Goal: Task Accomplishment & Management: Use online tool/utility

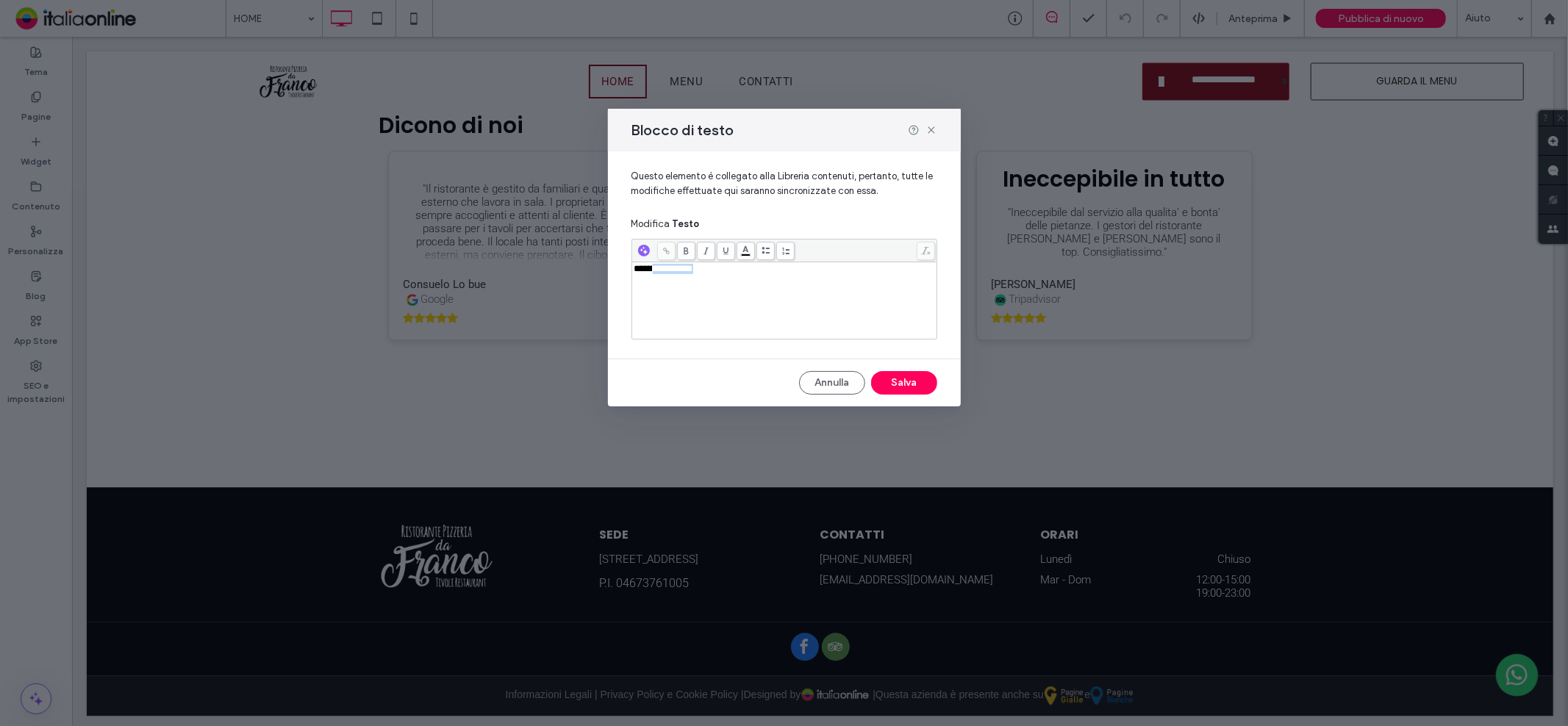
drag, startPoint x: 651, startPoint y: 275, endPoint x: 721, endPoint y: 266, distance: 70.6
click at [721, 266] on div "**********" at bounding box center [785, 300] width 301 height 74
click at [910, 392] on button "Salva" at bounding box center [903, 383] width 66 height 23
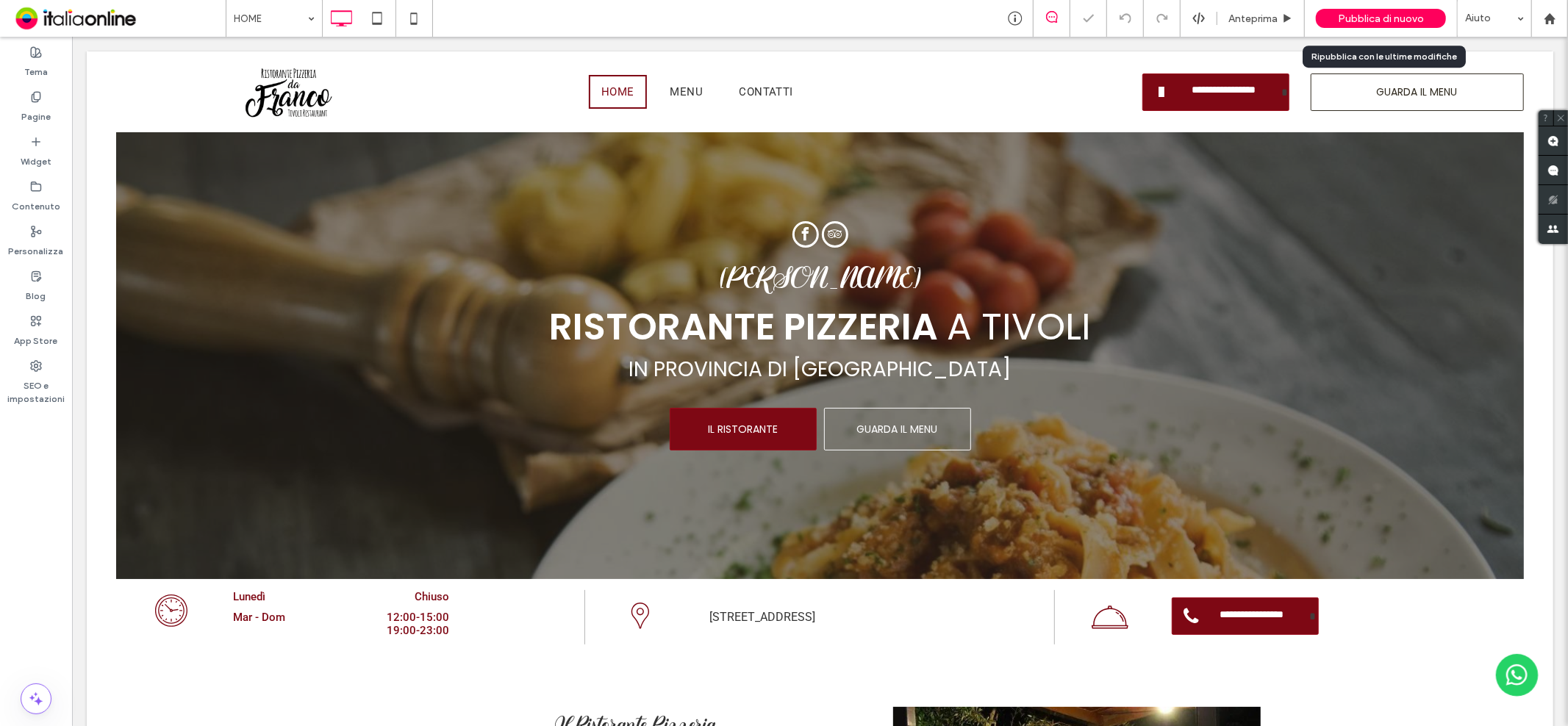
drag, startPoint x: 1375, startPoint y: 17, endPoint x: 1353, endPoint y: 32, distance: 26.6
click at [1375, 17] on span "Pubblica di nuovo" at bounding box center [1380, 18] width 86 height 12
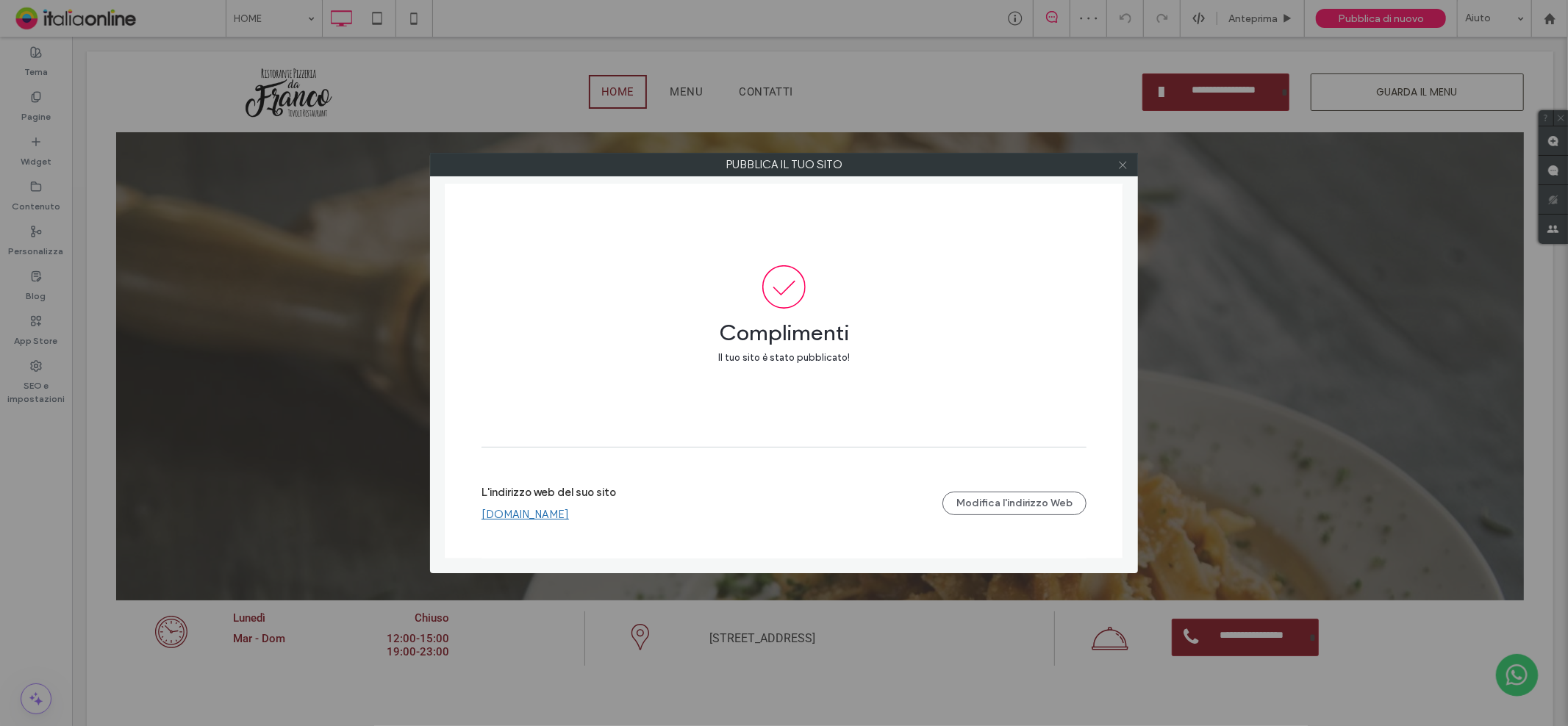
click at [1120, 166] on icon at bounding box center [1123, 165] width 11 height 11
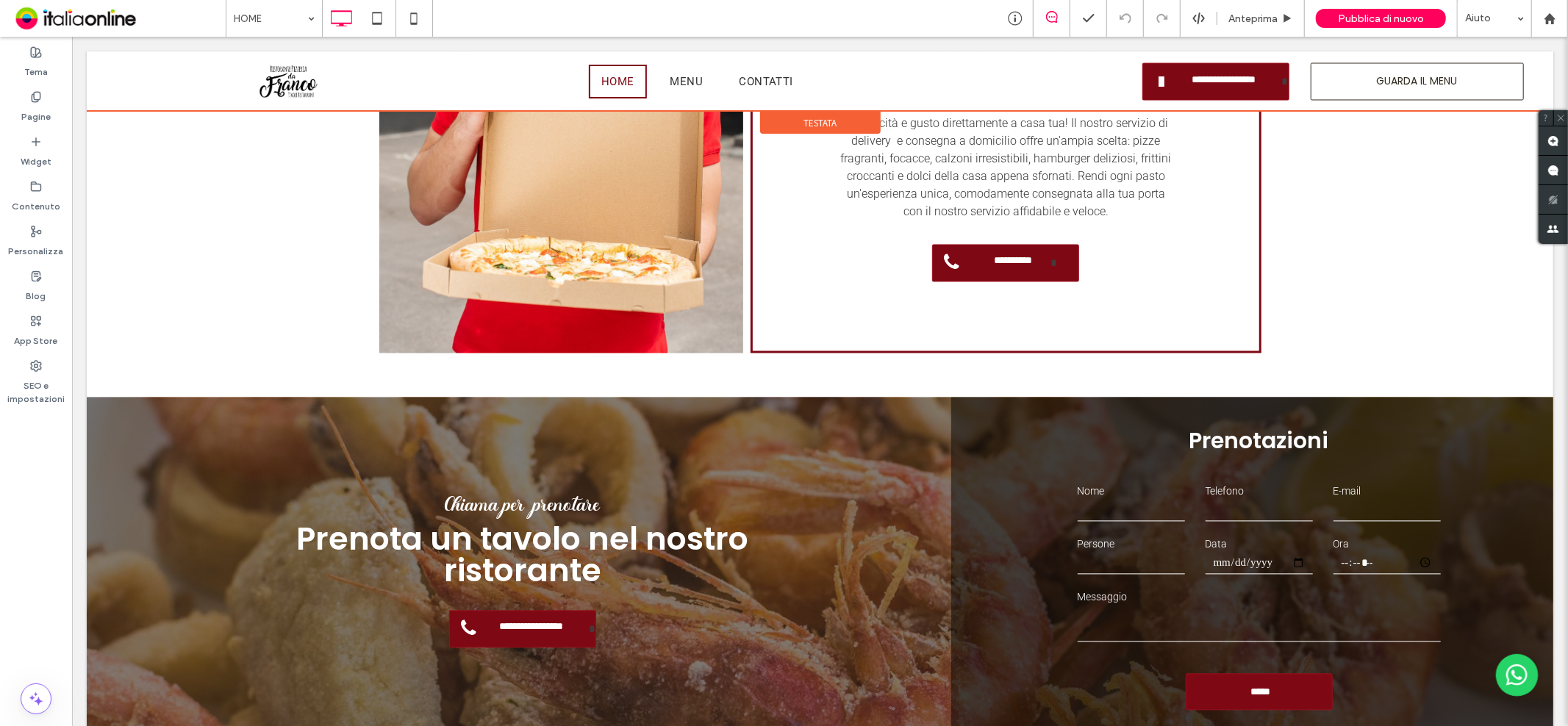
scroll to position [2235, 0]
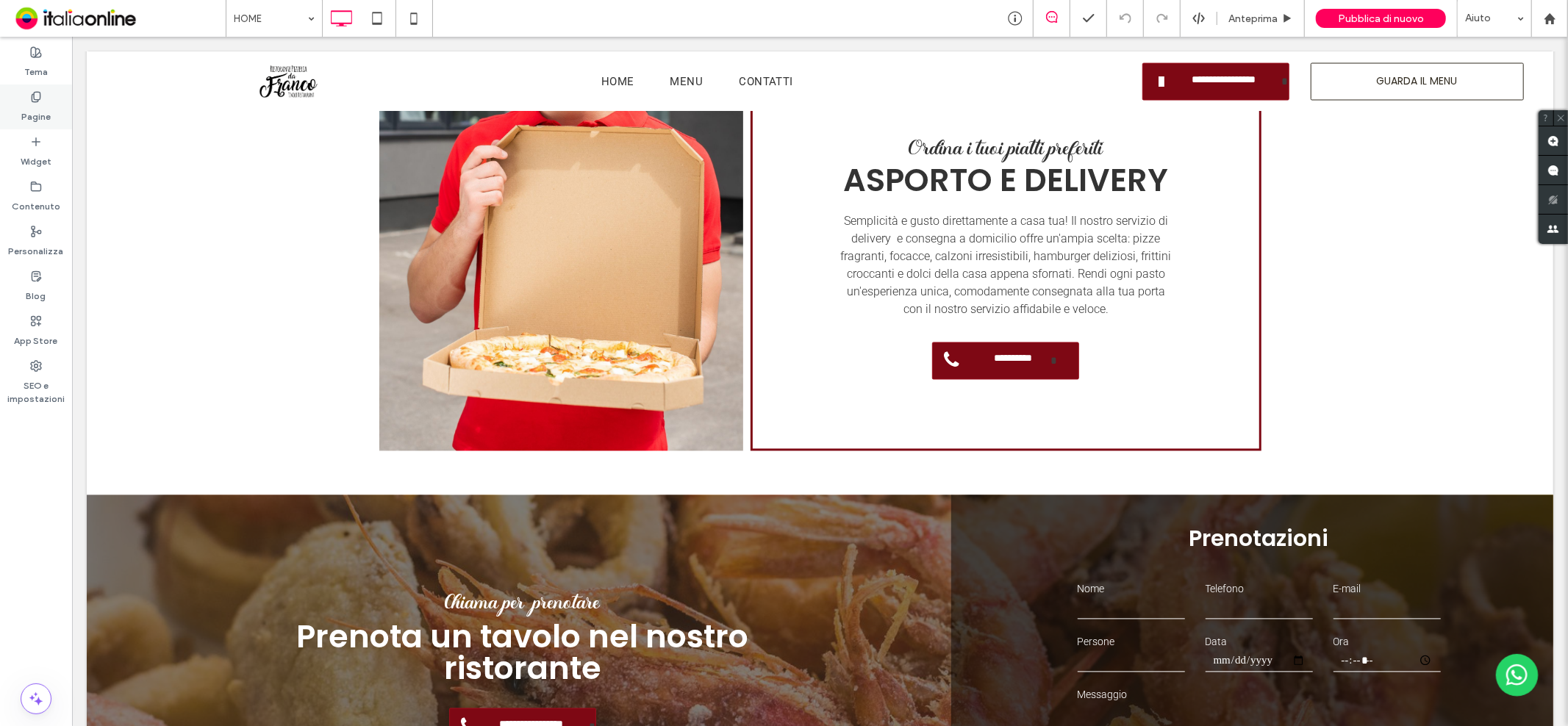
click at [33, 105] on label "Pagine" at bounding box center [35, 113] width 29 height 21
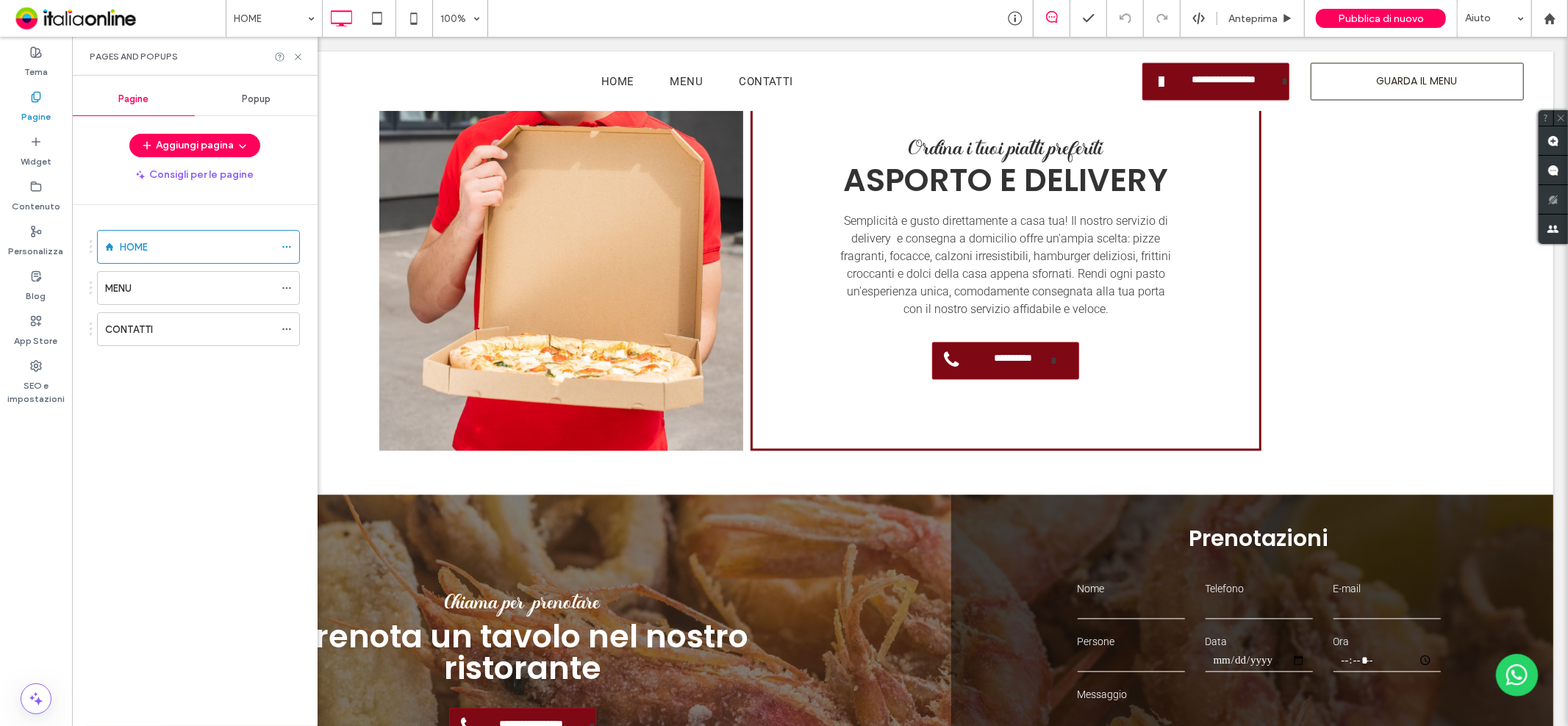
click at [145, 288] on div "MENU" at bounding box center [189, 288] width 169 height 16
click at [300, 57] on icon at bounding box center [298, 57] width 11 height 11
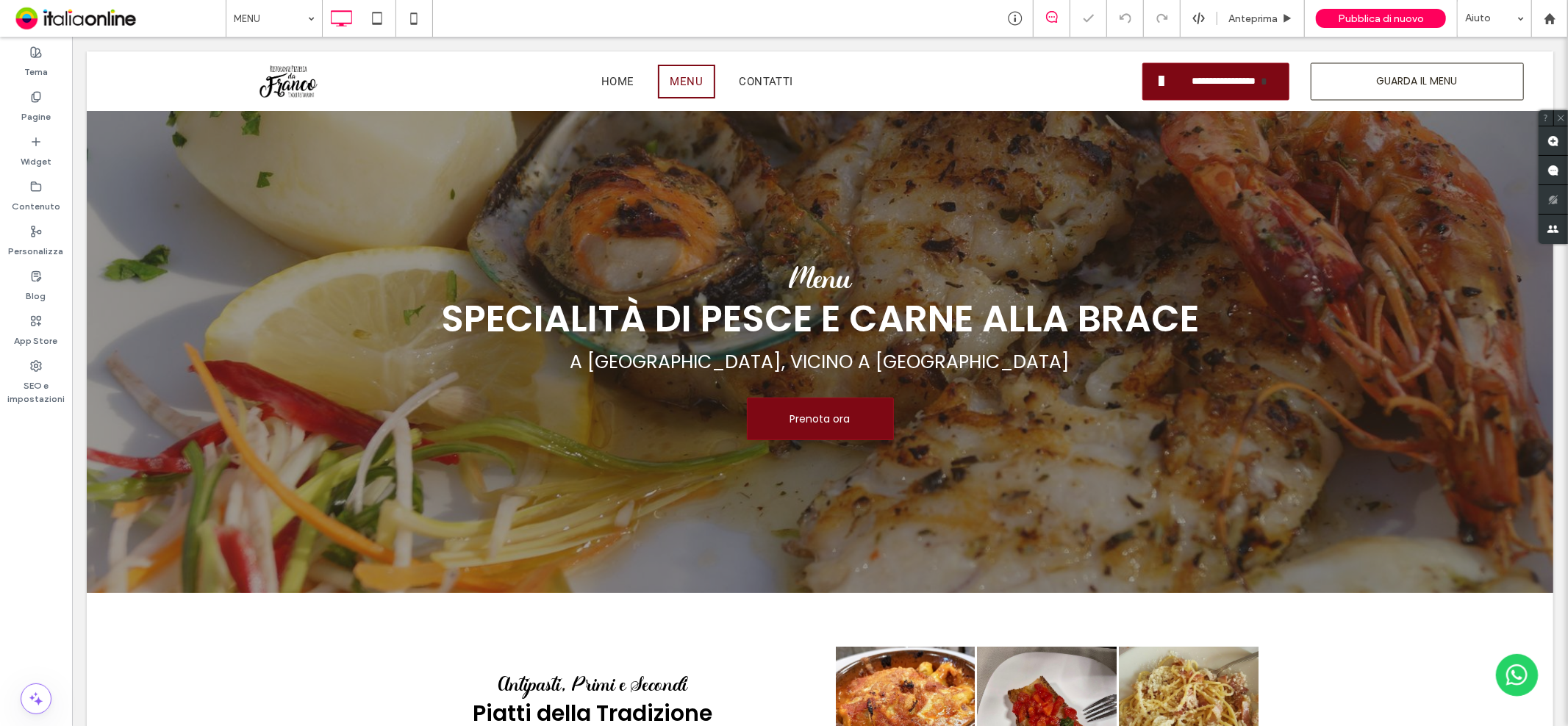
scroll to position [1710, 0]
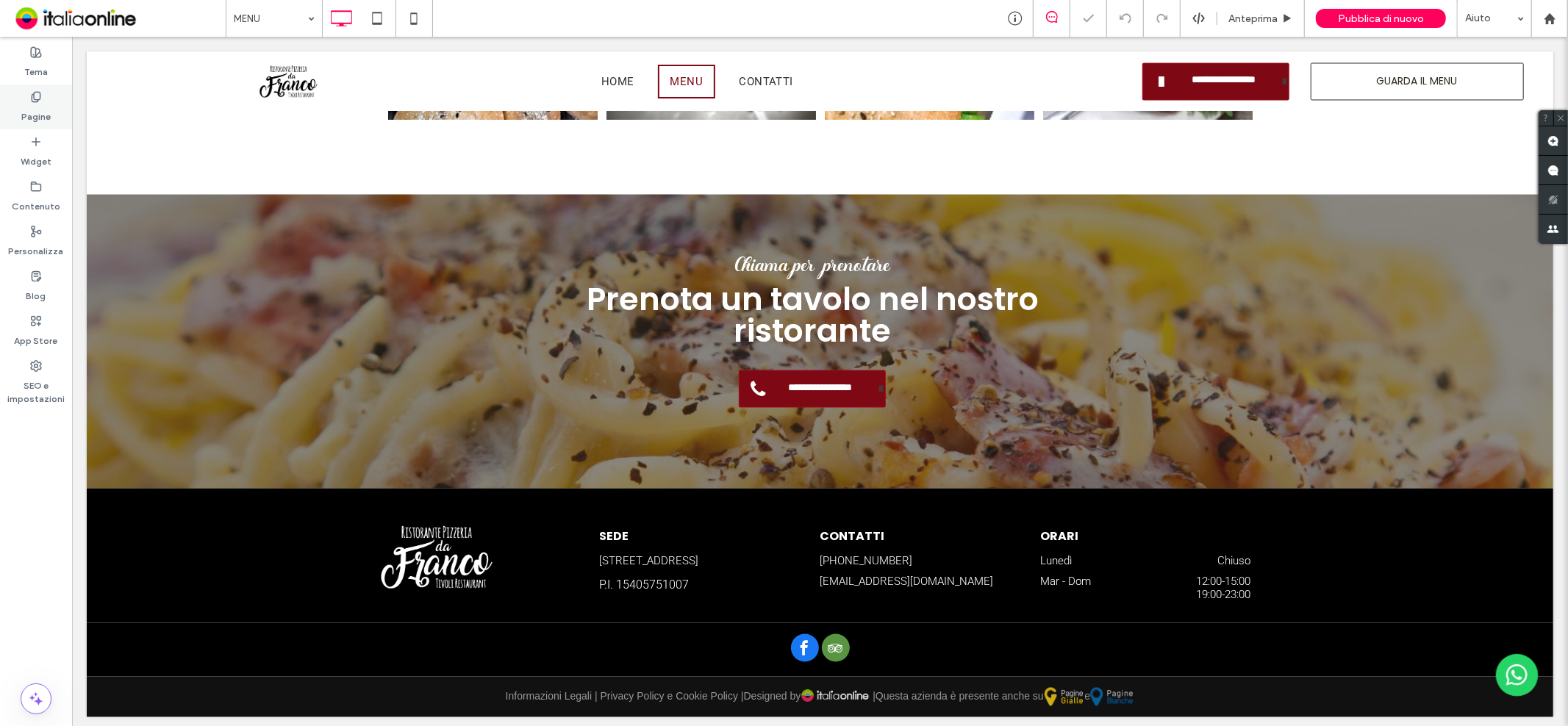
click at [49, 119] on label "Pagine" at bounding box center [35, 113] width 29 height 21
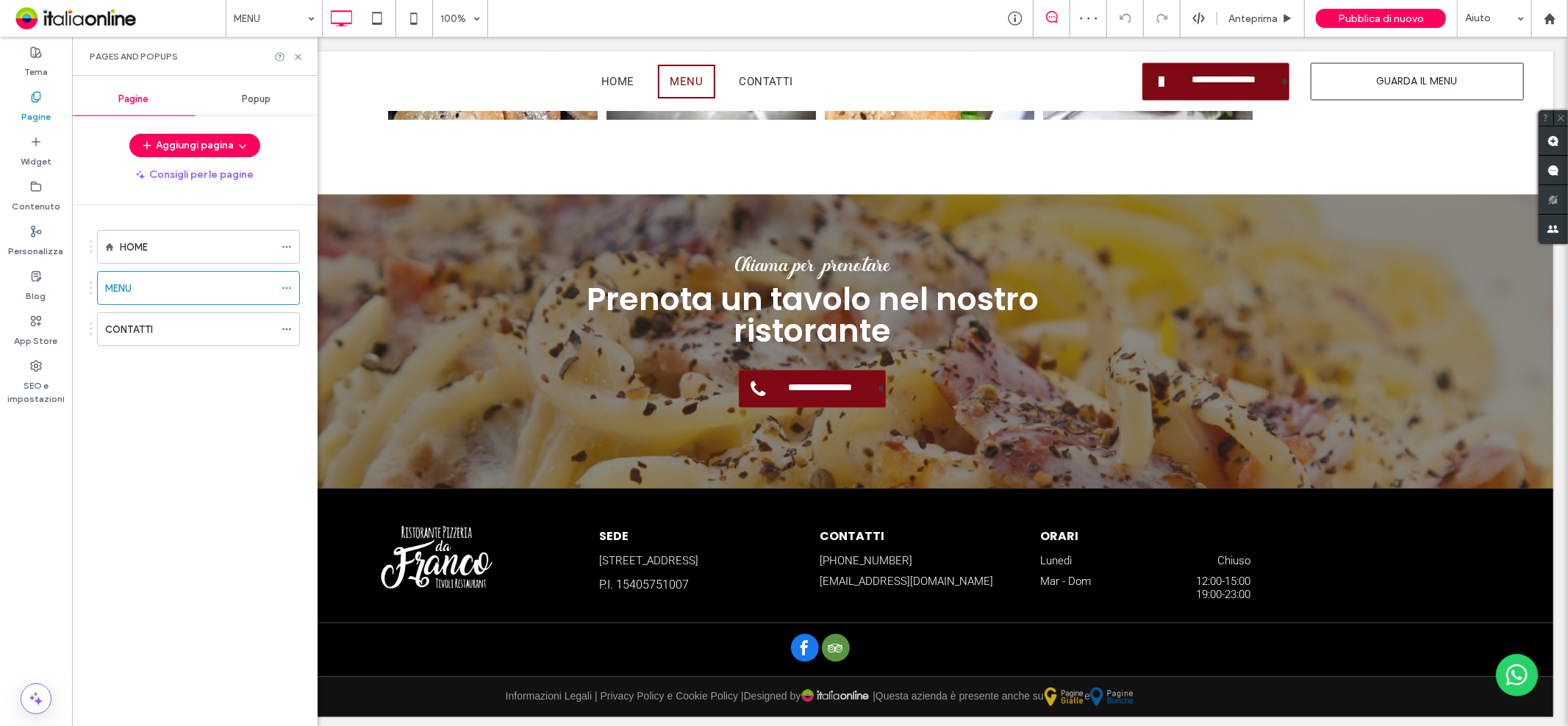
click at [143, 331] on label "CONTATTI" at bounding box center [129, 329] width 48 height 26
click at [299, 53] on icon at bounding box center [298, 57] width 11 height 11
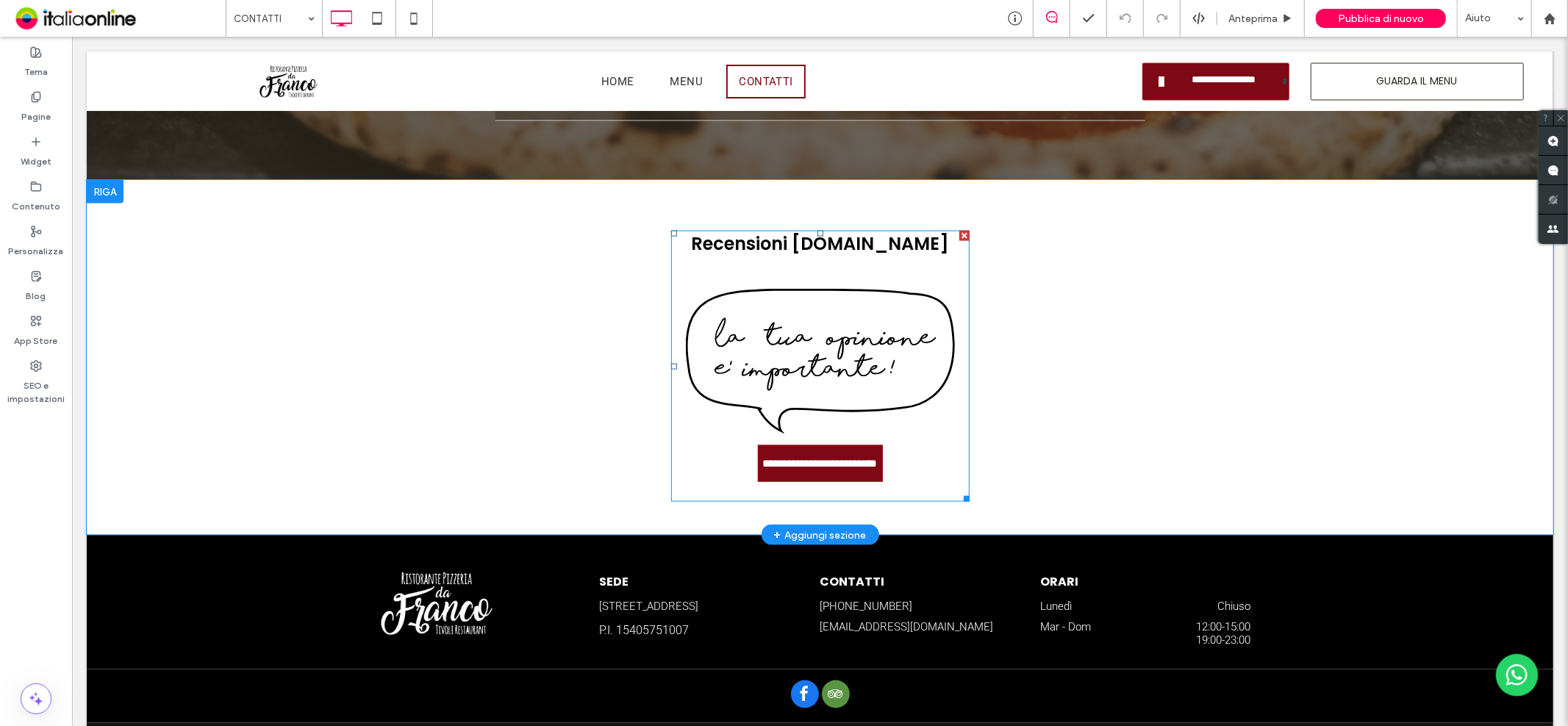
scroll to position [1429, 0]
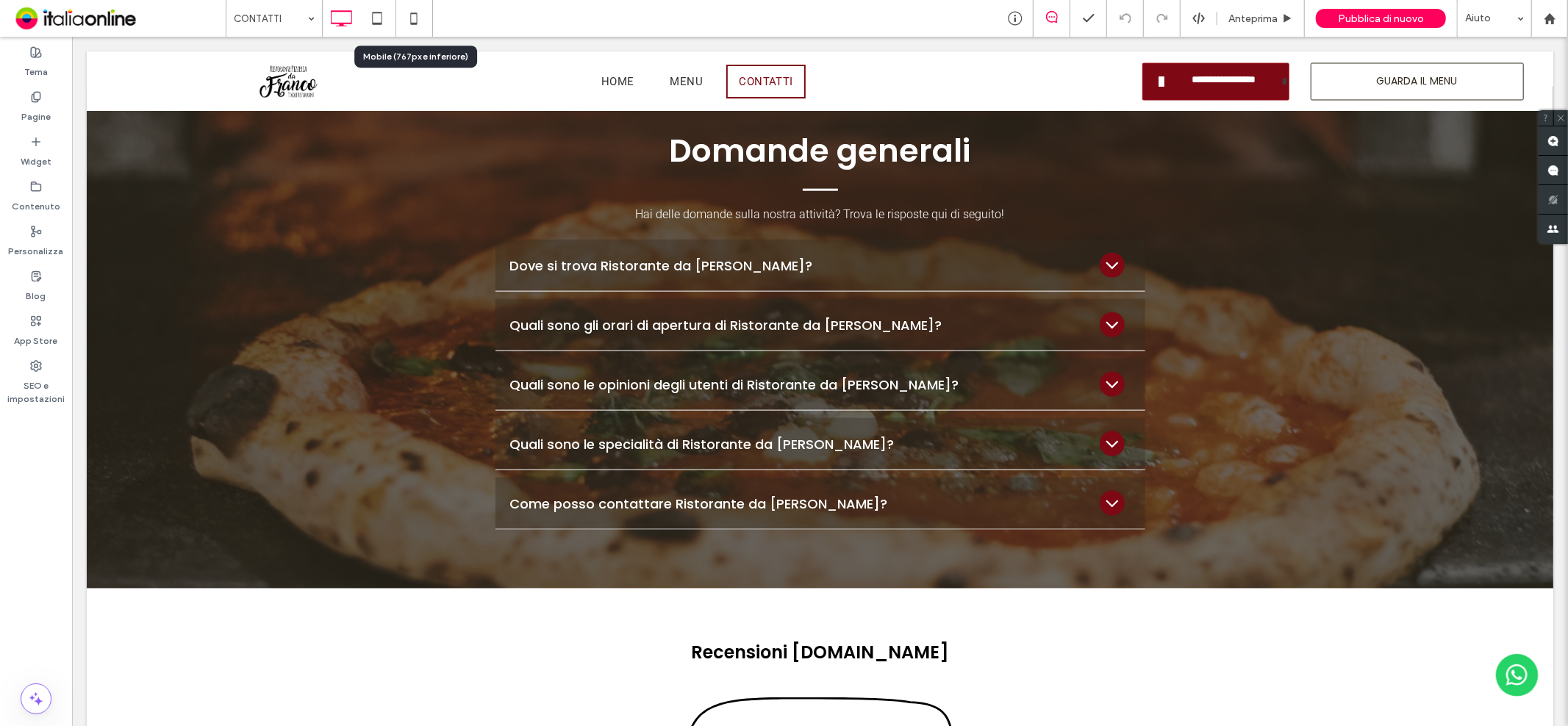
click at [408, 10] on icon at bounding box center [413, 18] width 29 height 29
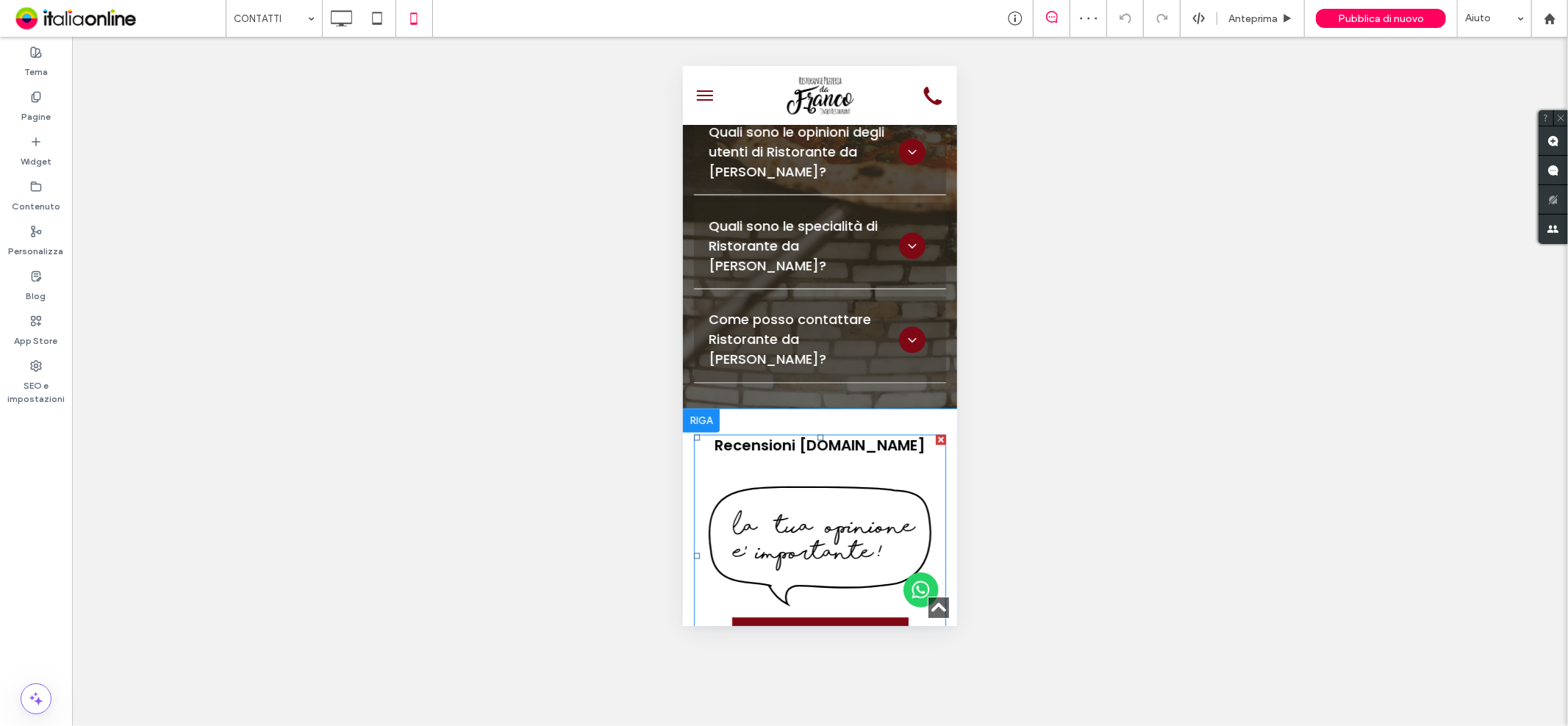
scroll to position [2609, 0]
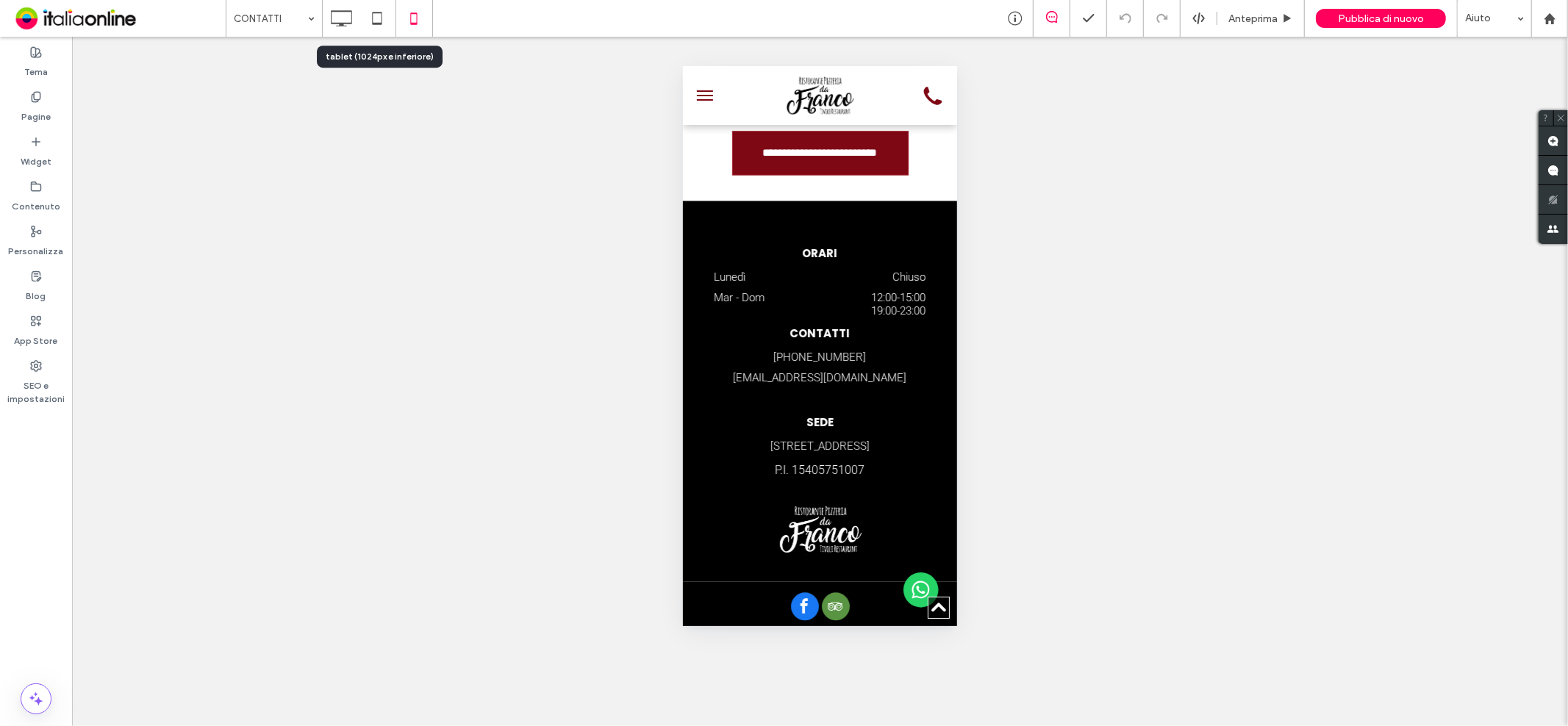
drag, startPoint x: 379, startPoint y: 13, endPoint x: 441, endPoint y: 16, distance: 62.1
click at [379, 13] on icon at bounding box center [376, 18] width 29 height 29
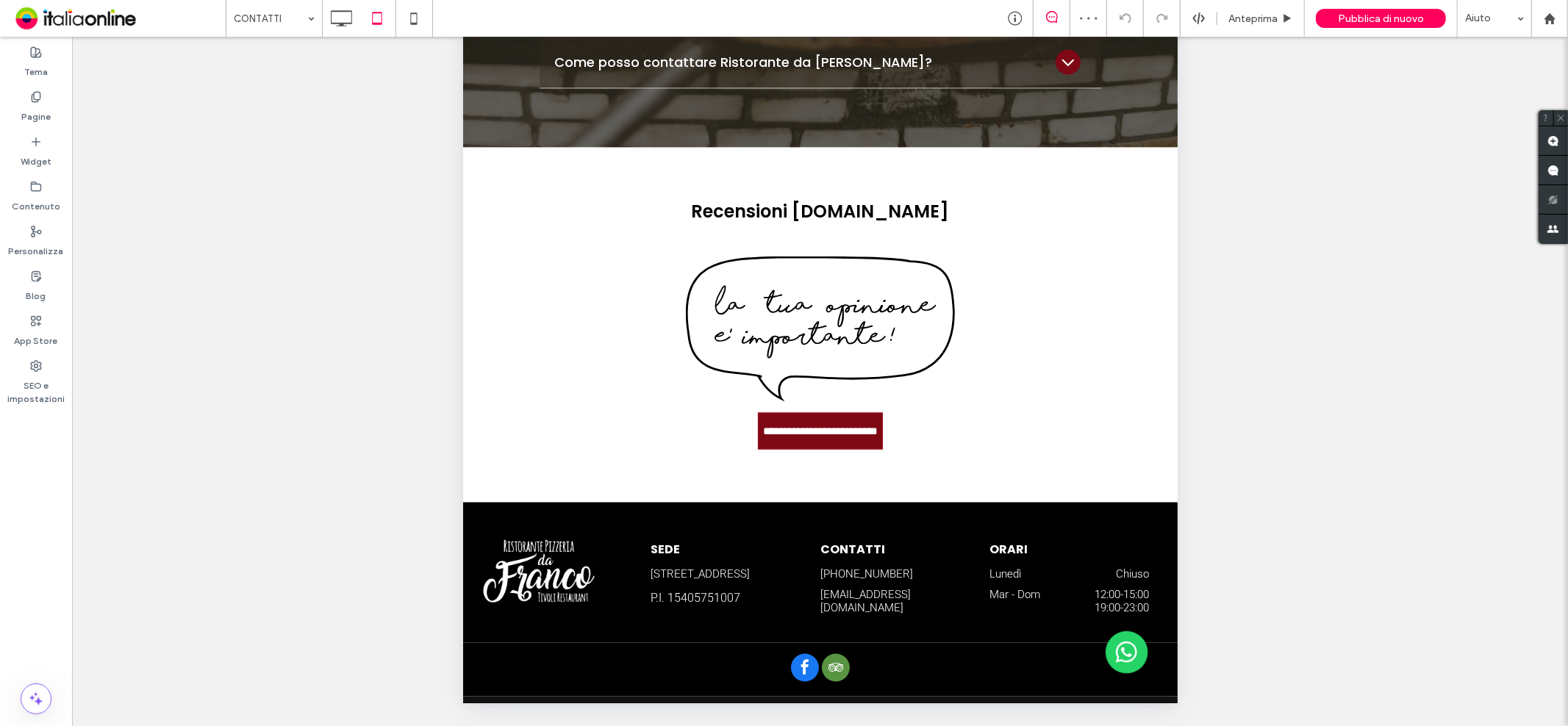
scroll to position [0, 0]
